Goal: Use online tool/utility: Utilize a website feature to perform a specific function

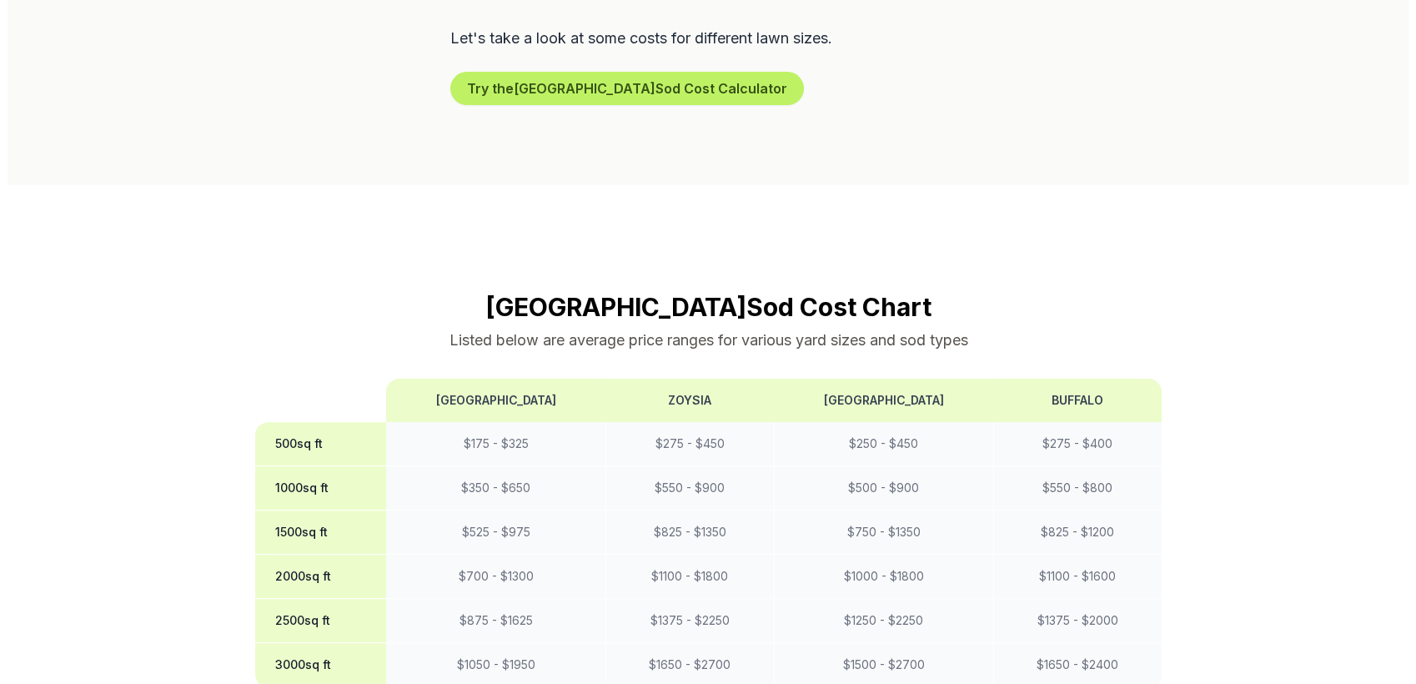
scroll to position [1222, 0]
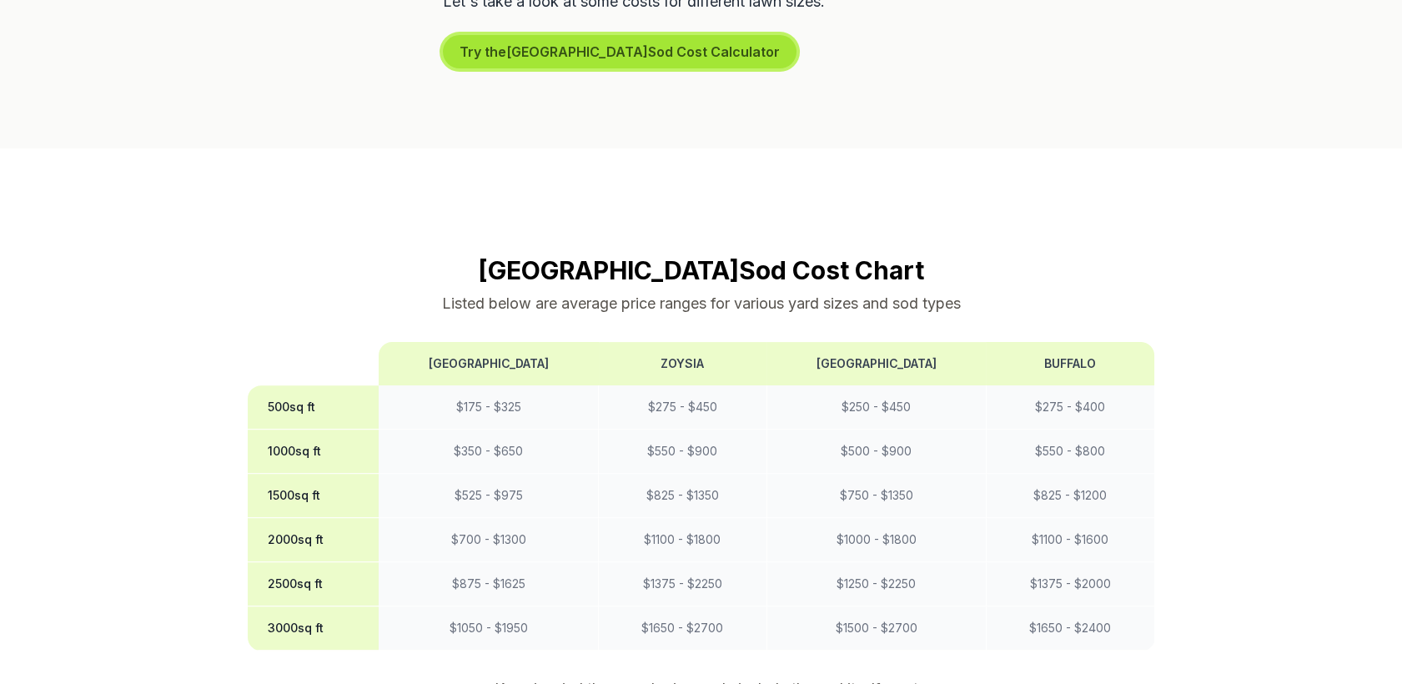
click at [557, 62] on button "Try the [GEOGRAPHIC_DATA] Sod Cost Calculator" at bounding box center [620, 51] width 354 height 33
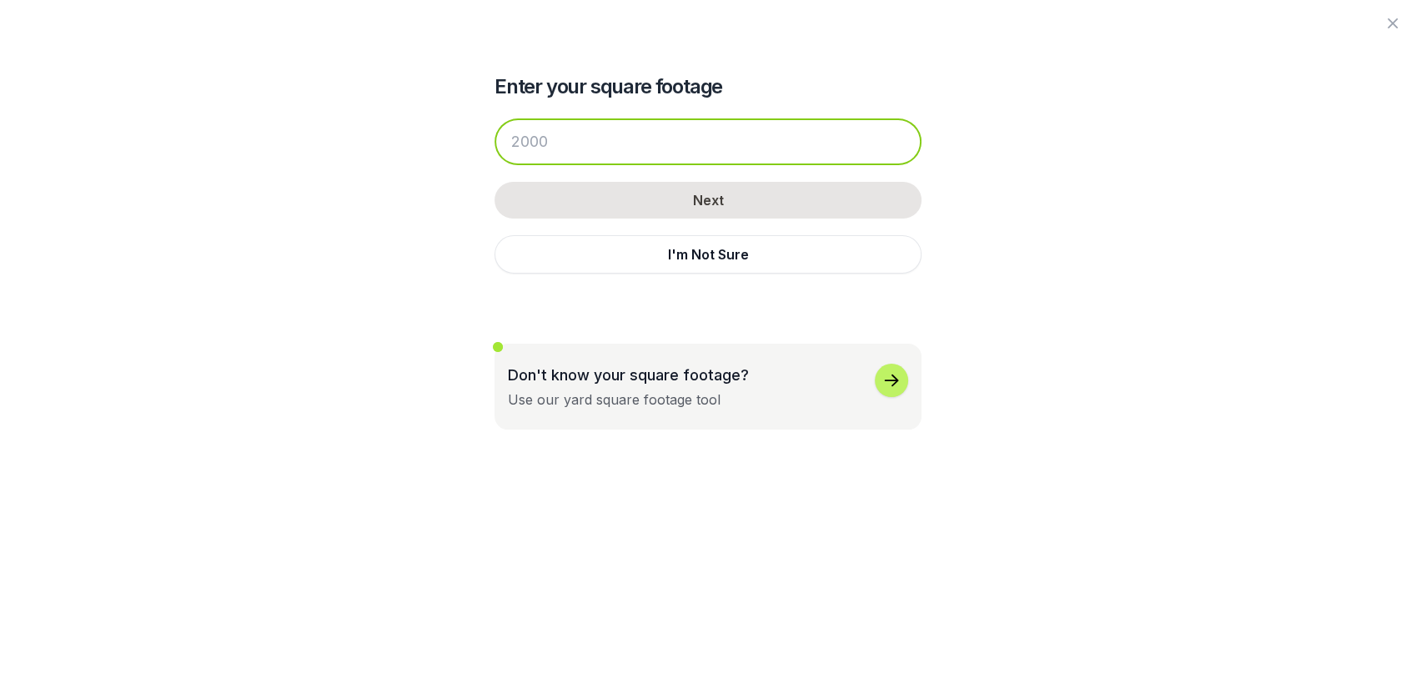
click at [575, 129] on input "number" at bounding box center [707, 141] width 427 height 47
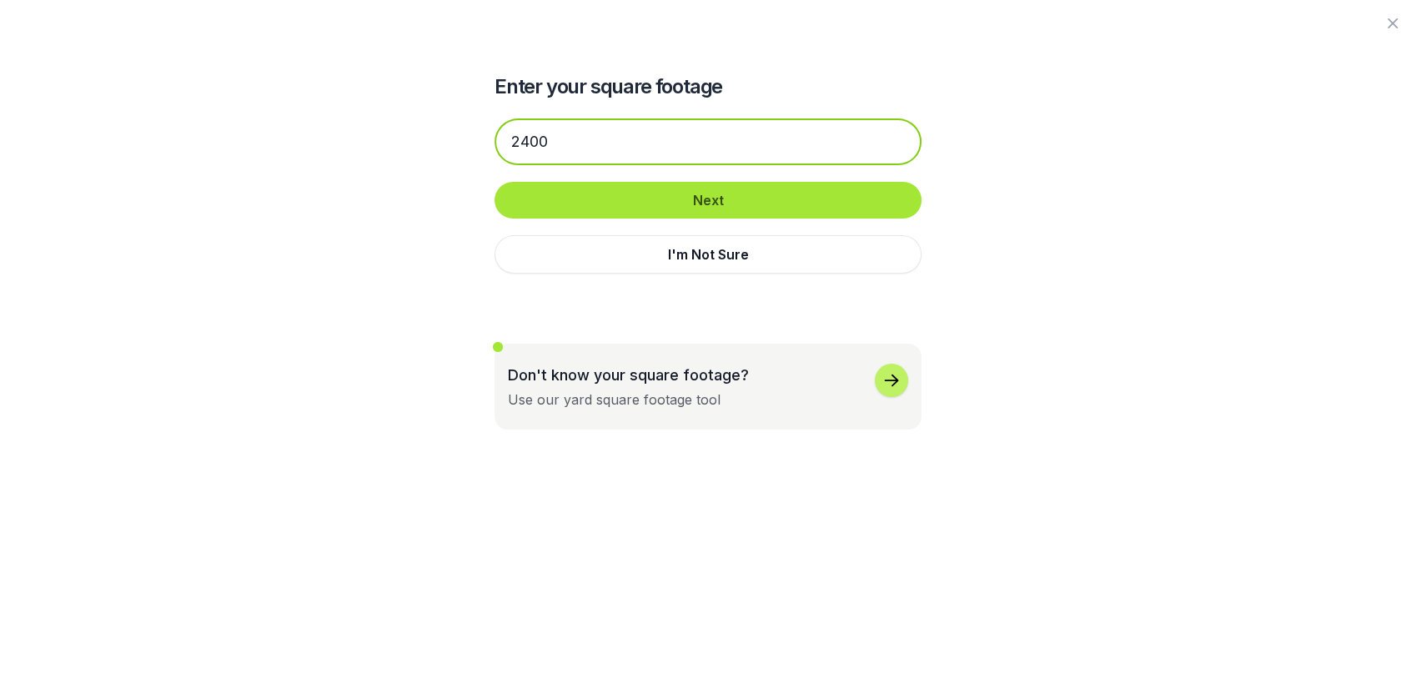
type input "2400"
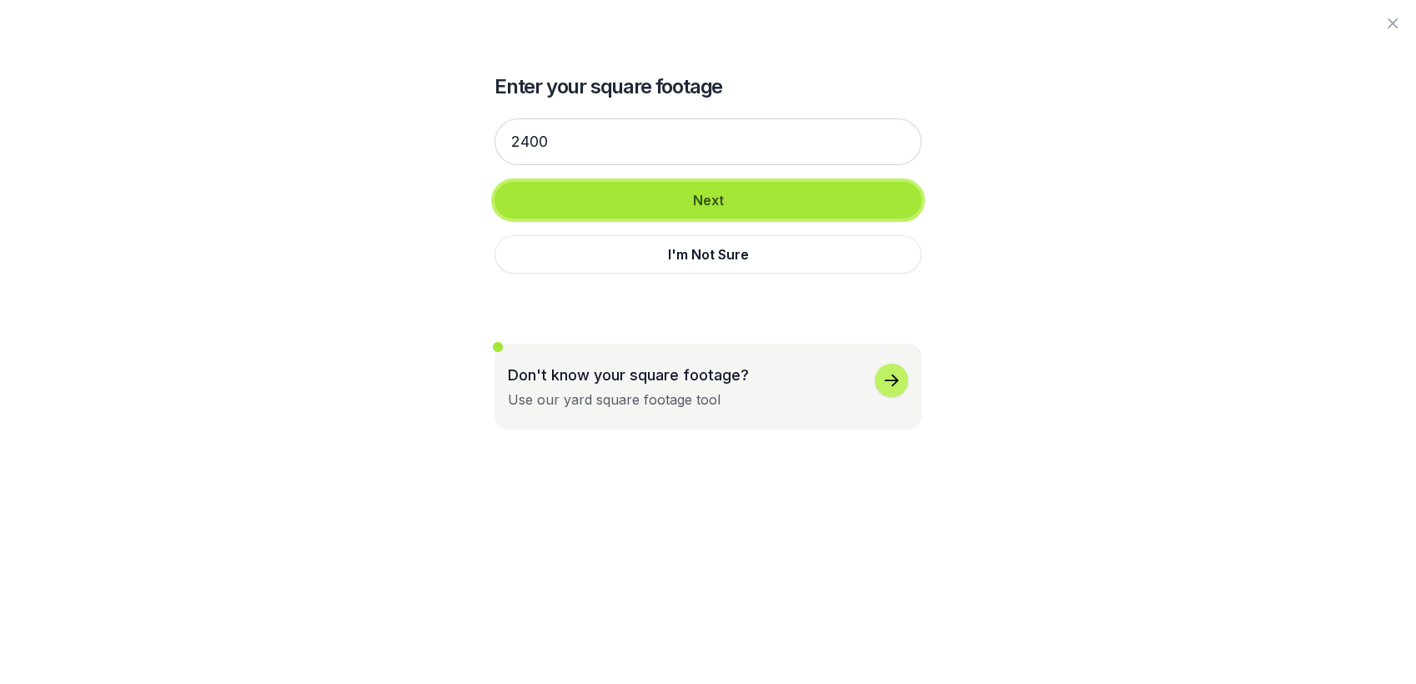
click at [674, 204] on button "Next" at bounding box center [707, 200] width 427 height 37
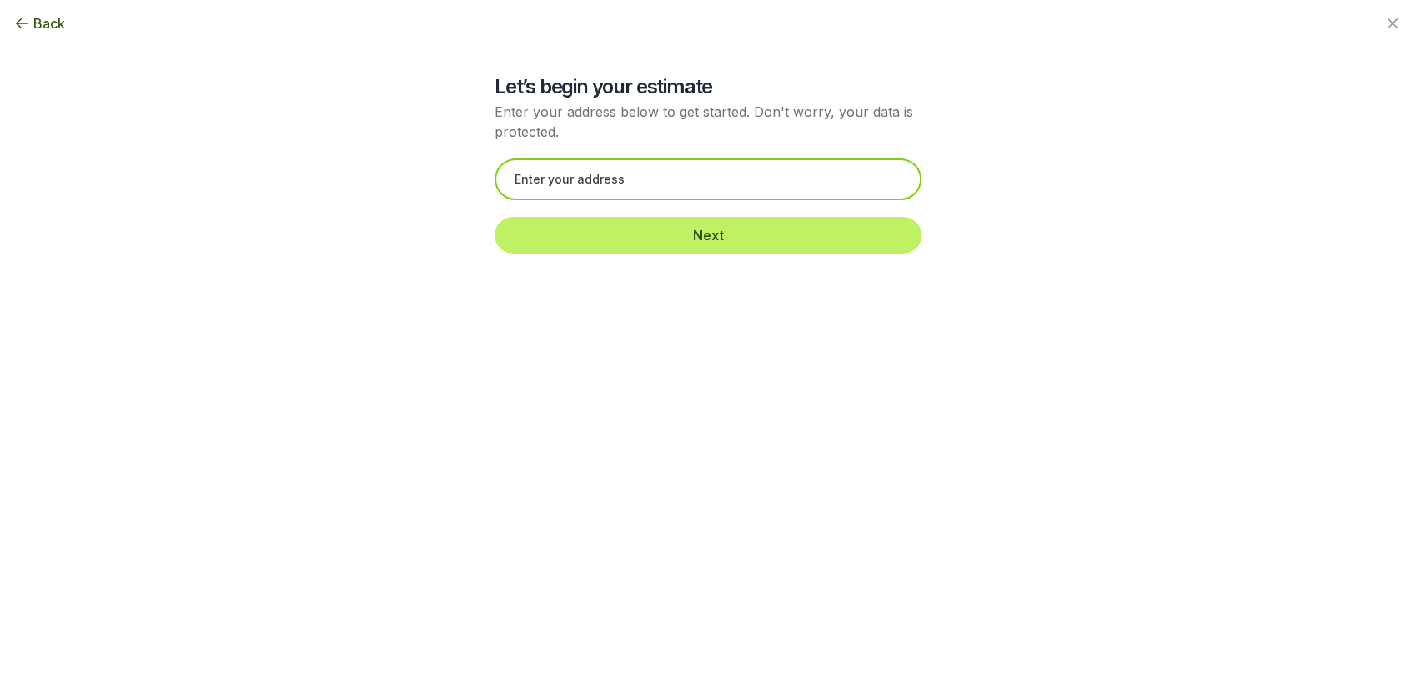
click at [556, 188] on input "text" at bounding box center [707, 179] width 427 height 42
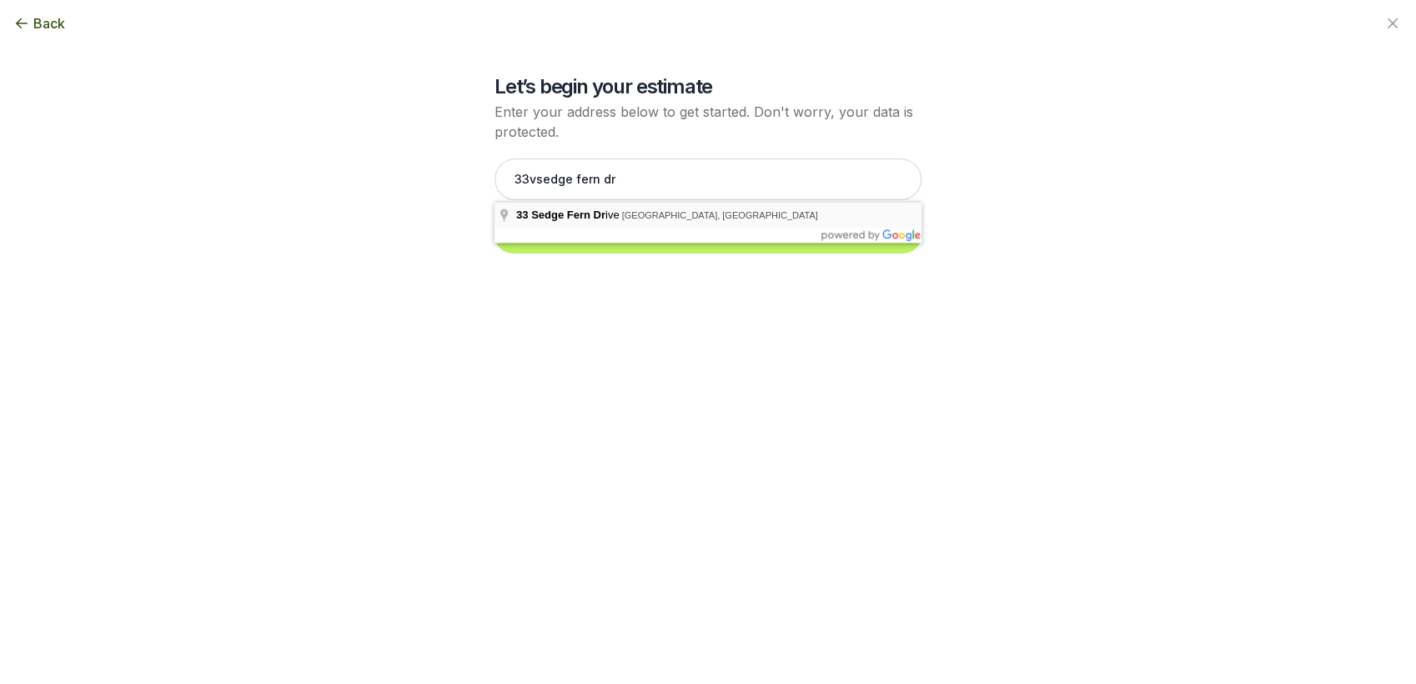
type input "[STREET_ADDRESS]"
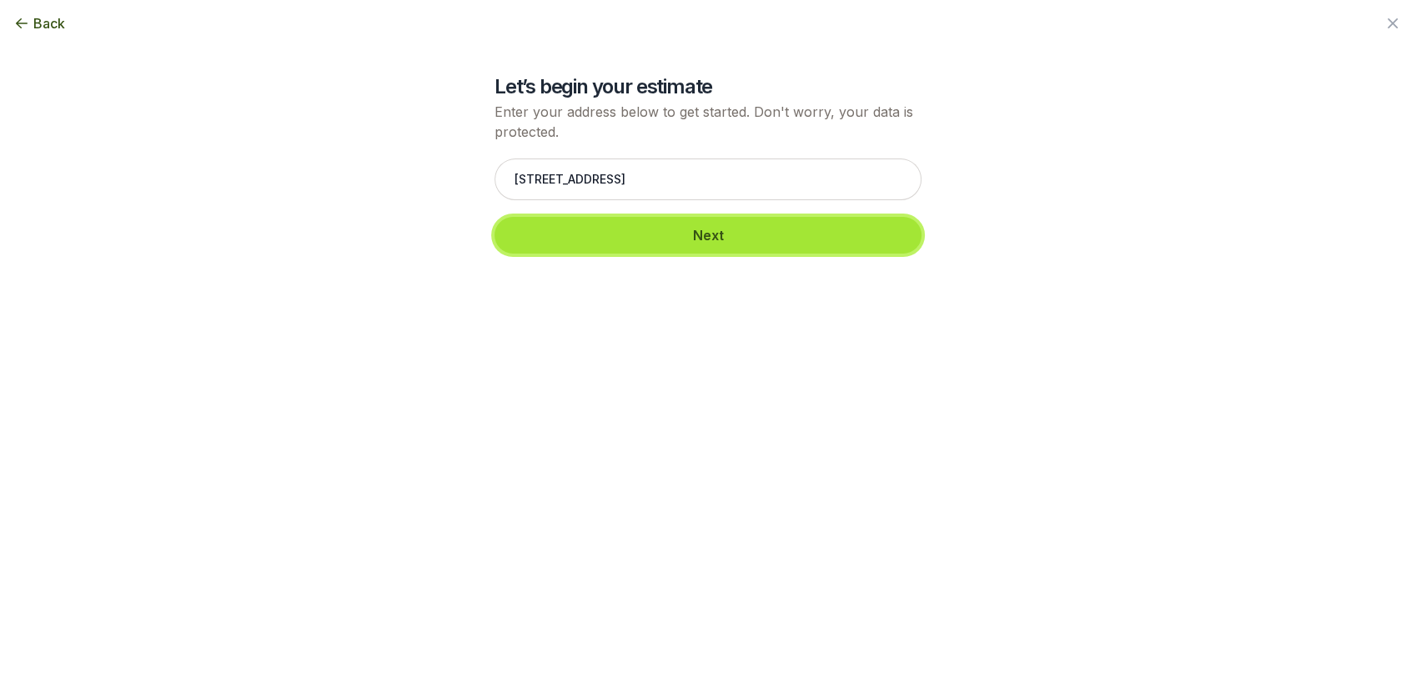
click at [715, 228] on button "Next" at bounding box center [707, 235] width 427 height 37
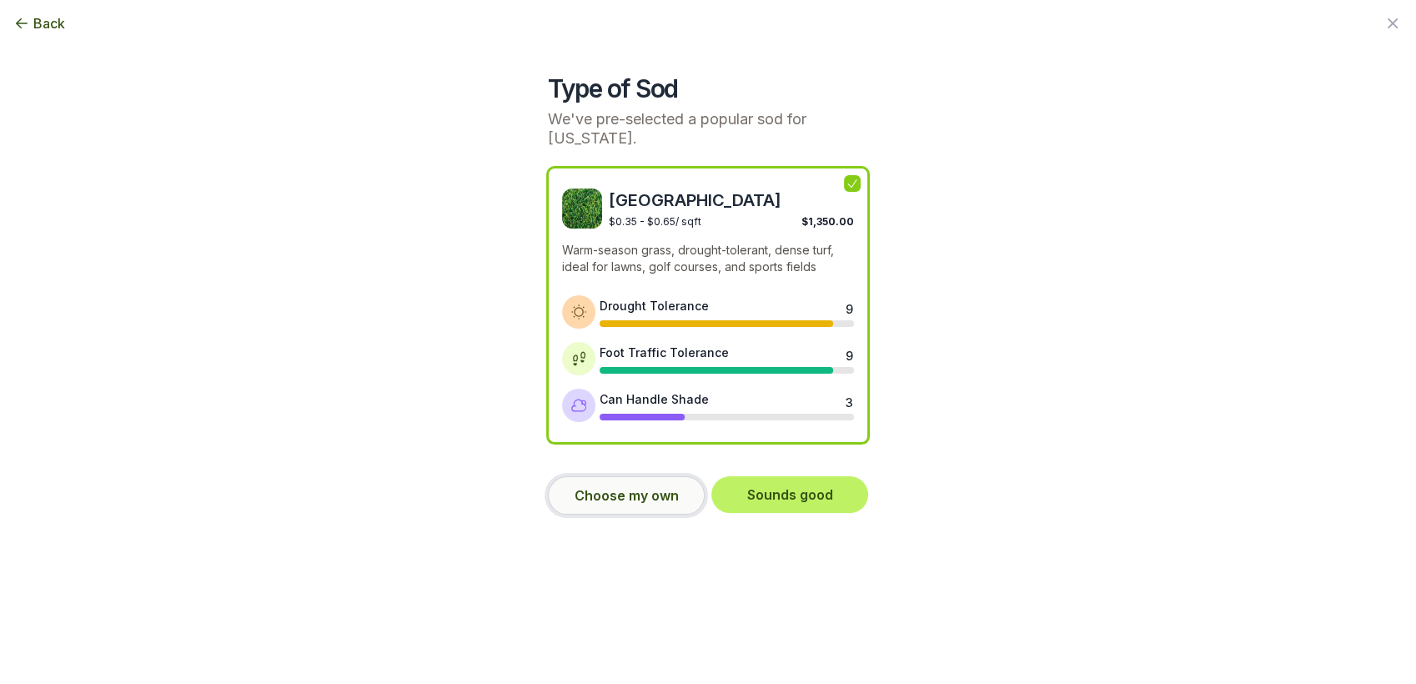
click at [634, 494] on button "Choose my own" at bounding box center [626, 495] width 157 height 38
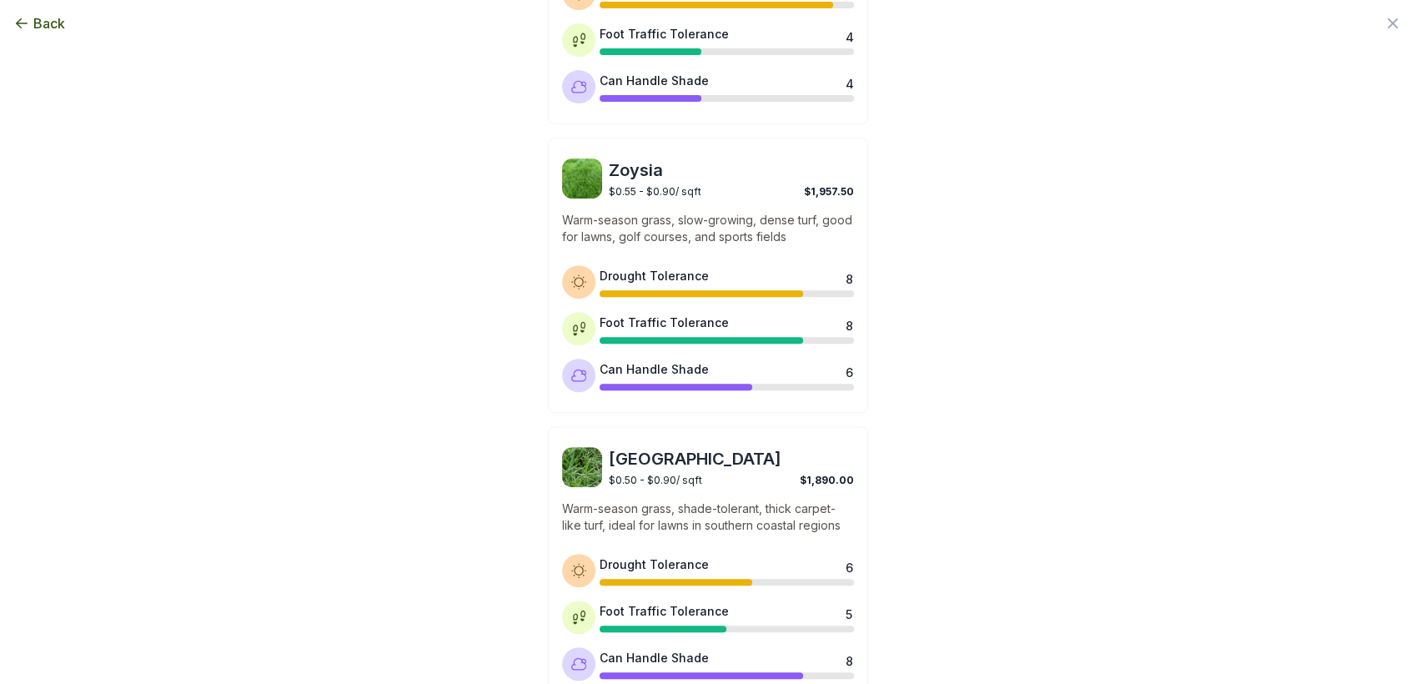
scroll to position [539, 0]
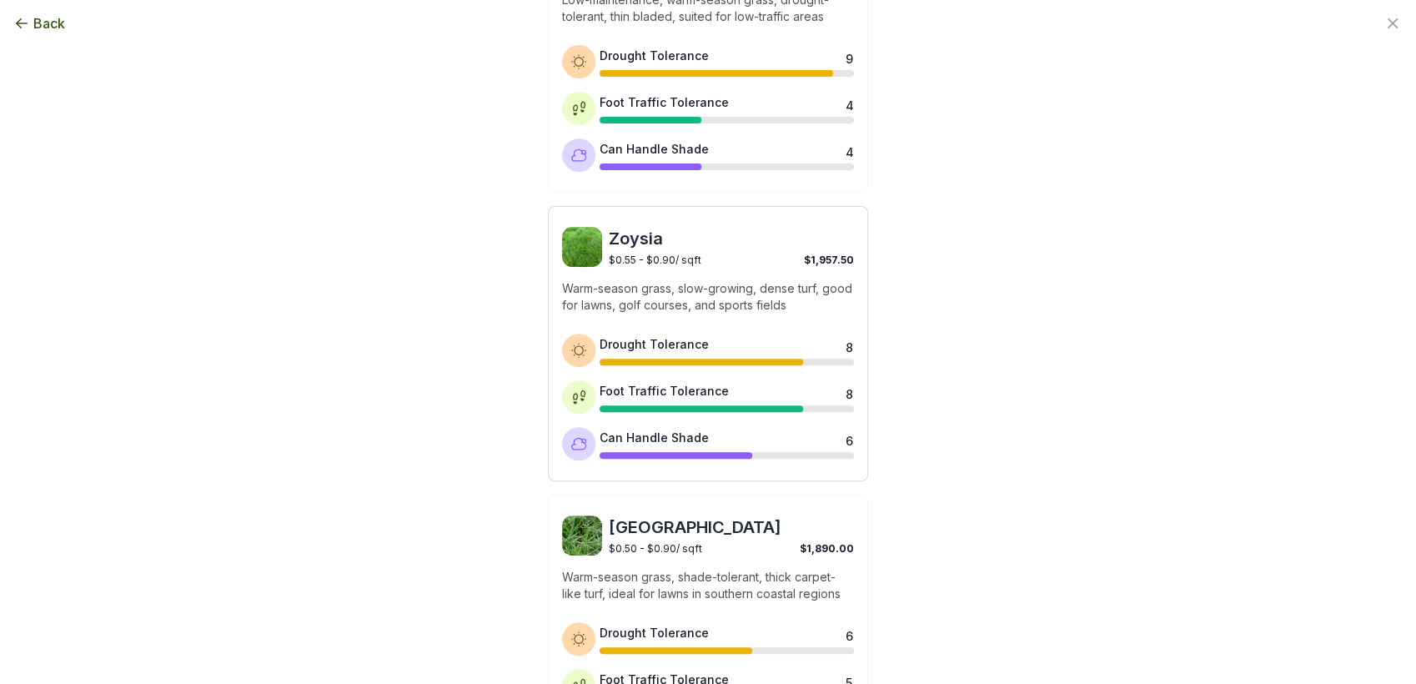
click at [620, 238] on span "Zoysia" at bounding box center [731, 238] width 245 height 23
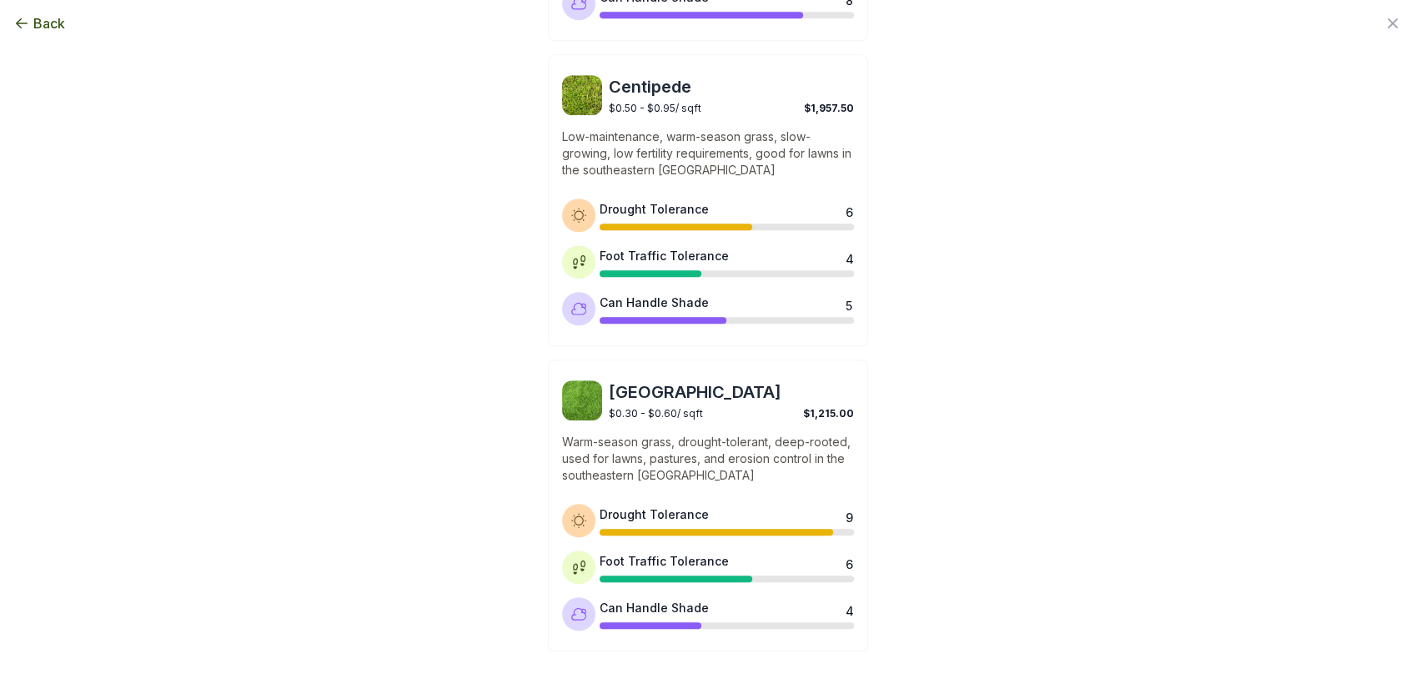
scroll to position [1317, 0]
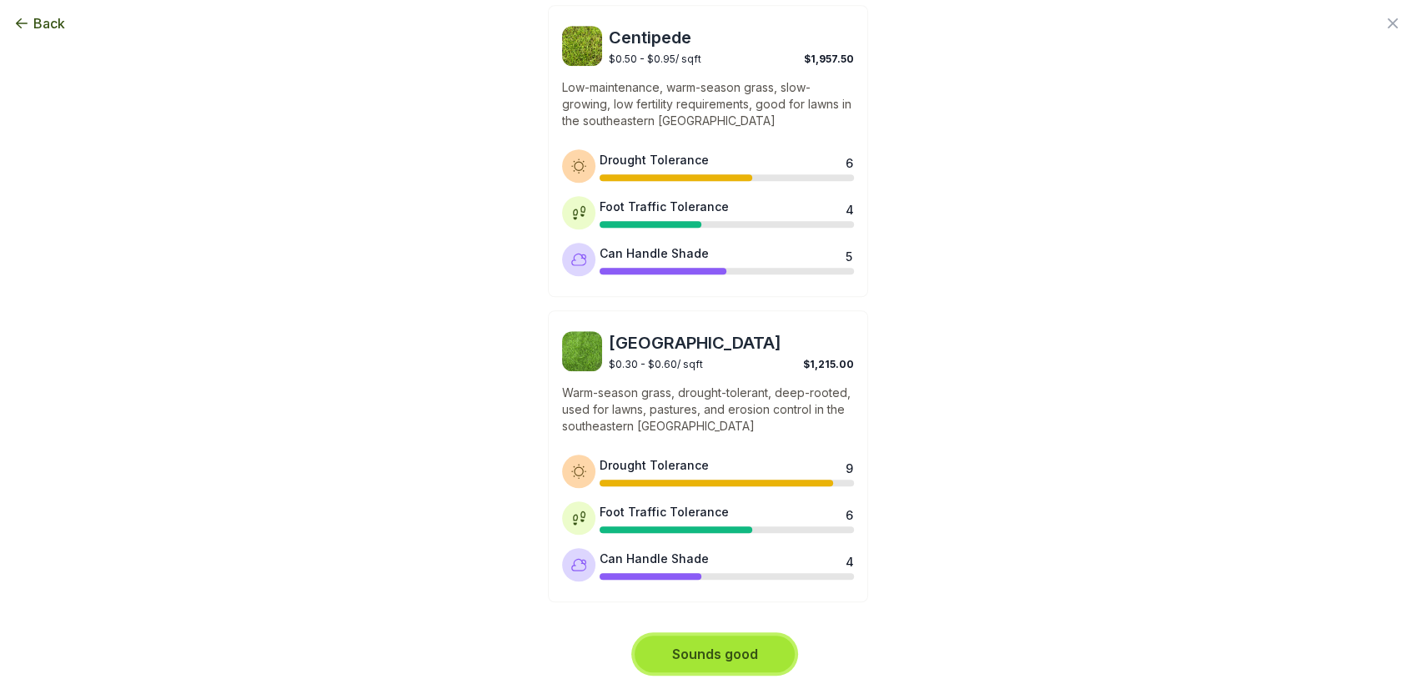
click at [706, 662] on button "Sounds good" at bounding box center [715, 653] width 160 height 37
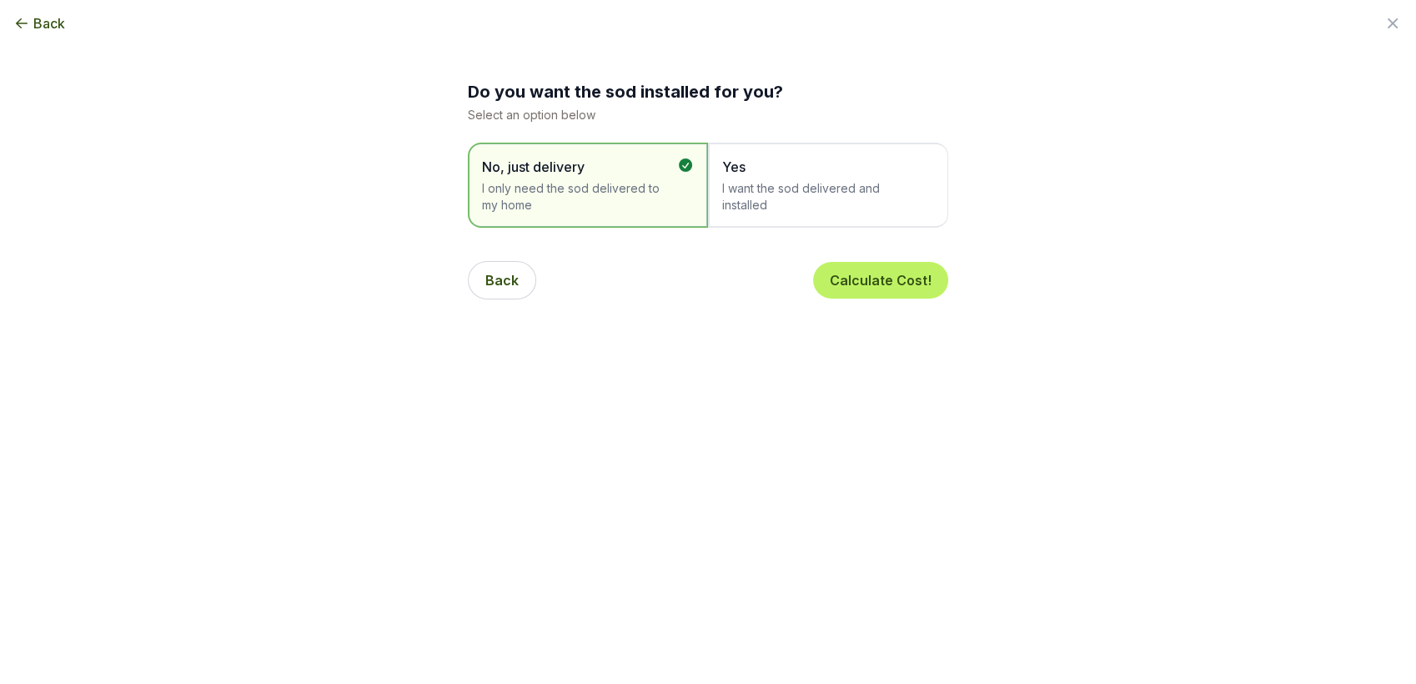
click at [742, 183] on span "I want the sod delivered and installed" at bounding box center [819, 196] width 195 height 33
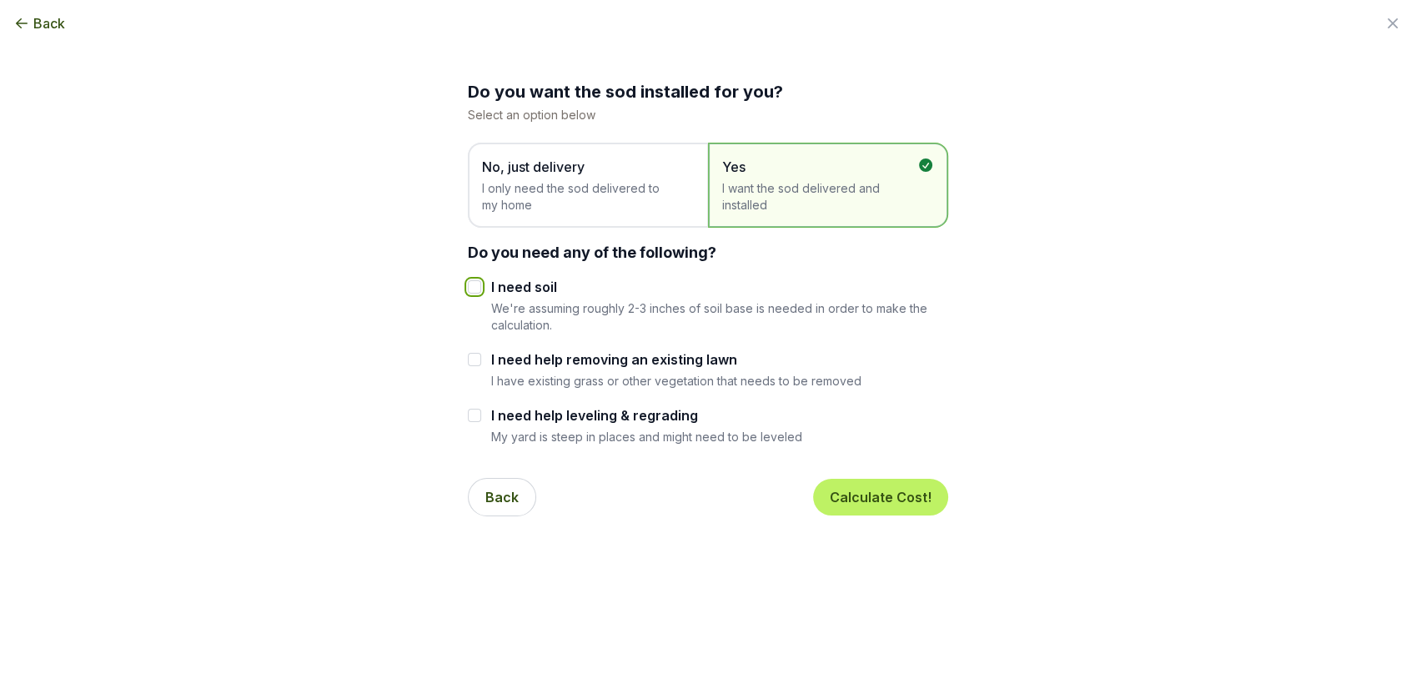
click at [468, 291] on input "I need soil" at bounding box center [474, 286] width 13 height 13
checkbox input "true"
click at [860, 499] on button "Calculate Cost!" at bounding box center [880, 497] width 135 height 37
